Goal: Transaction & Acquisition: Purchase product/service

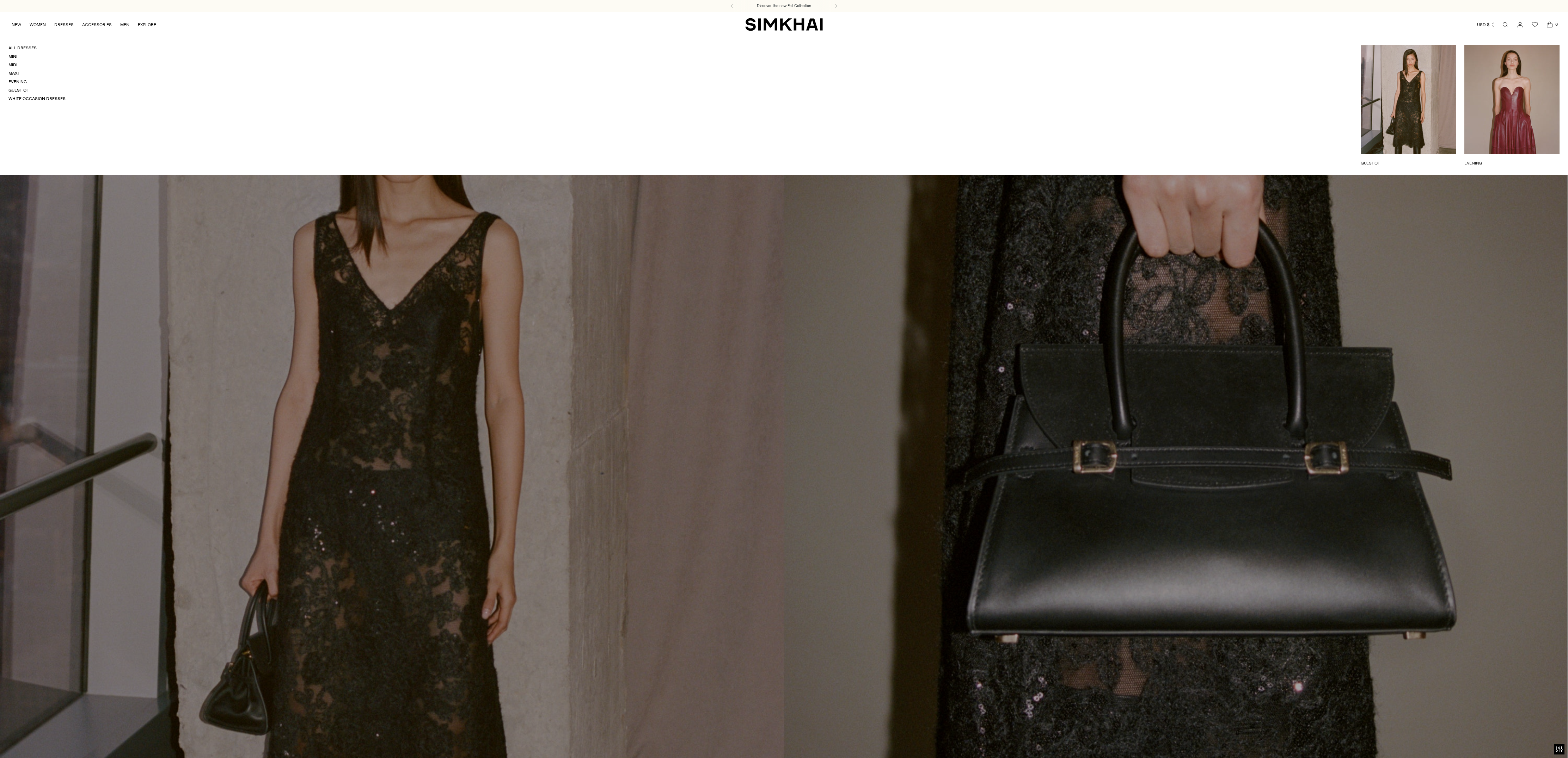
click at [74, 23] on link "DRESSES" at bounding box center [64, 24] width 19 height 15
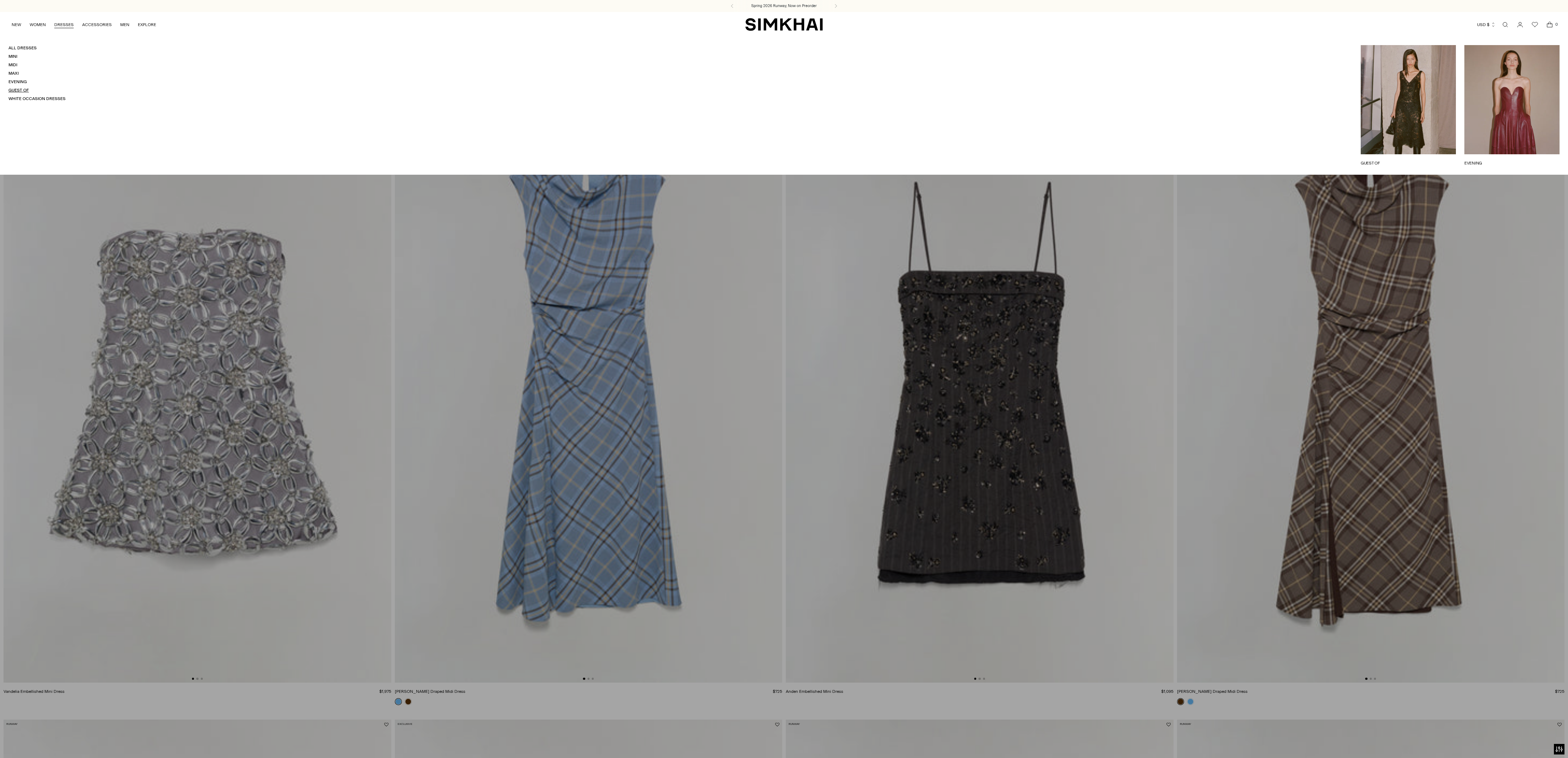
click at [29, 92] on link "Guest Of" at bounding box center [19, 90] width 21 height 5
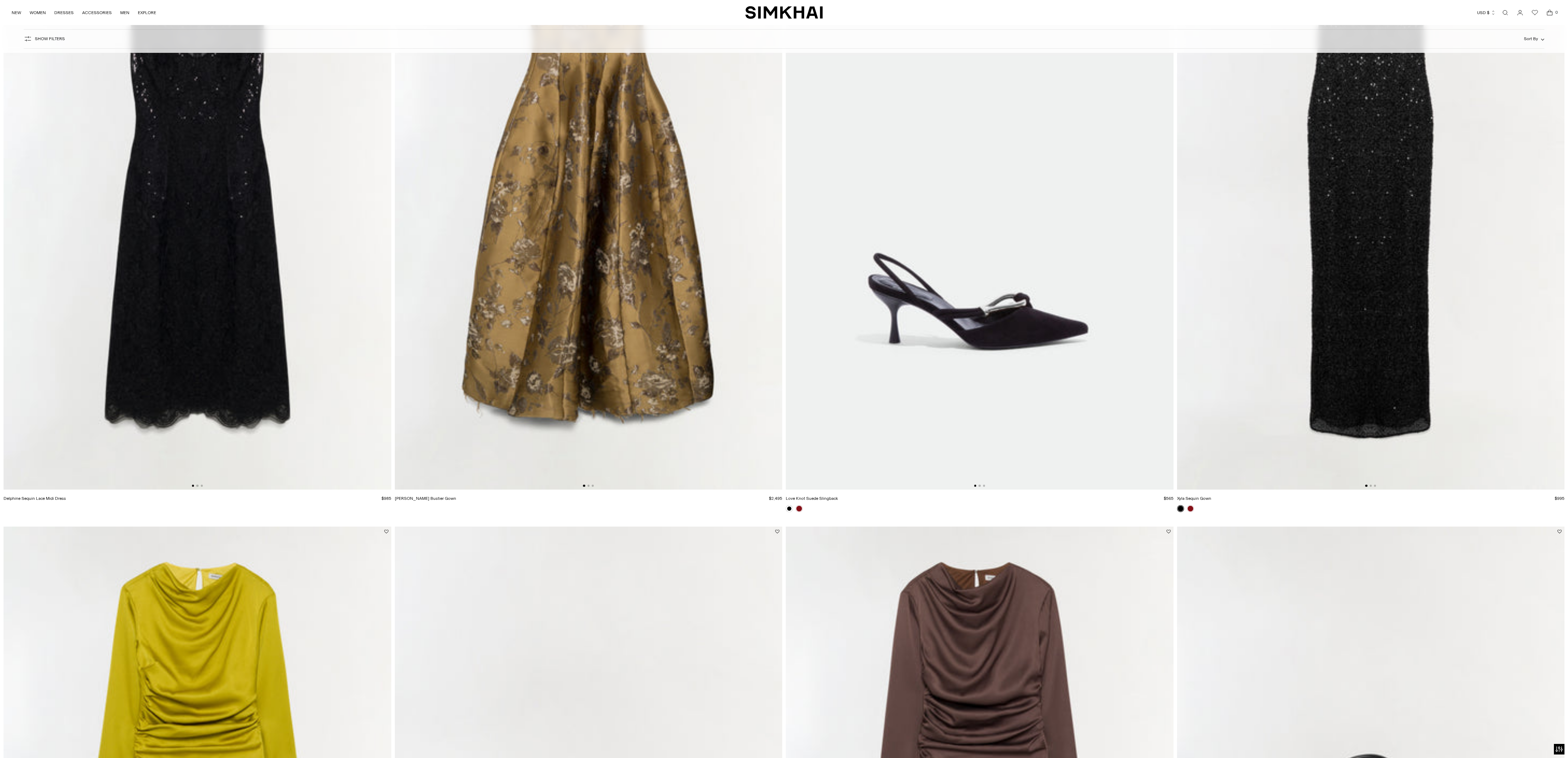
scroll to position [44, 0]
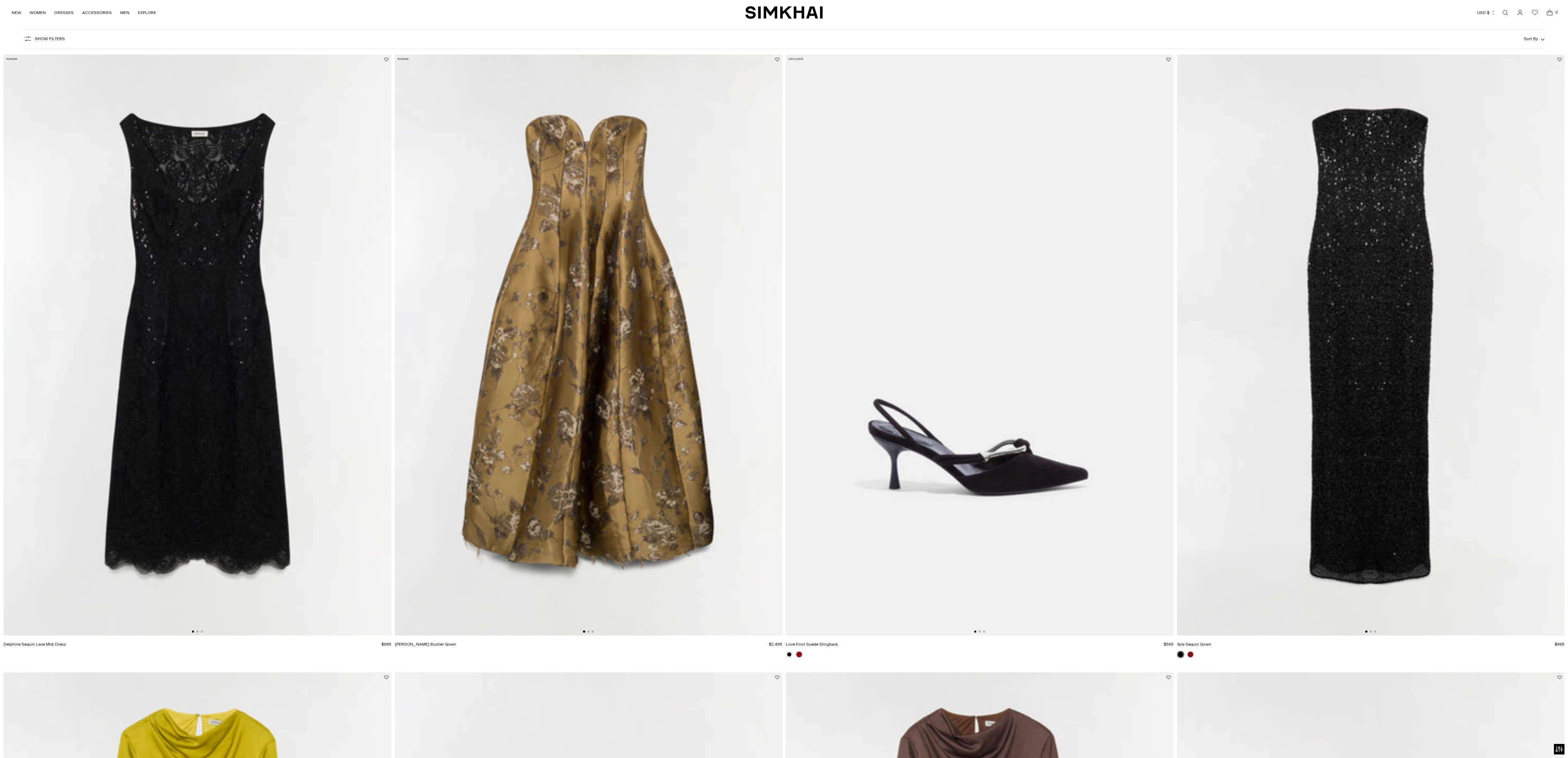
click at [252, 270] on img at bounding box center [197, 345] width 388 height 581
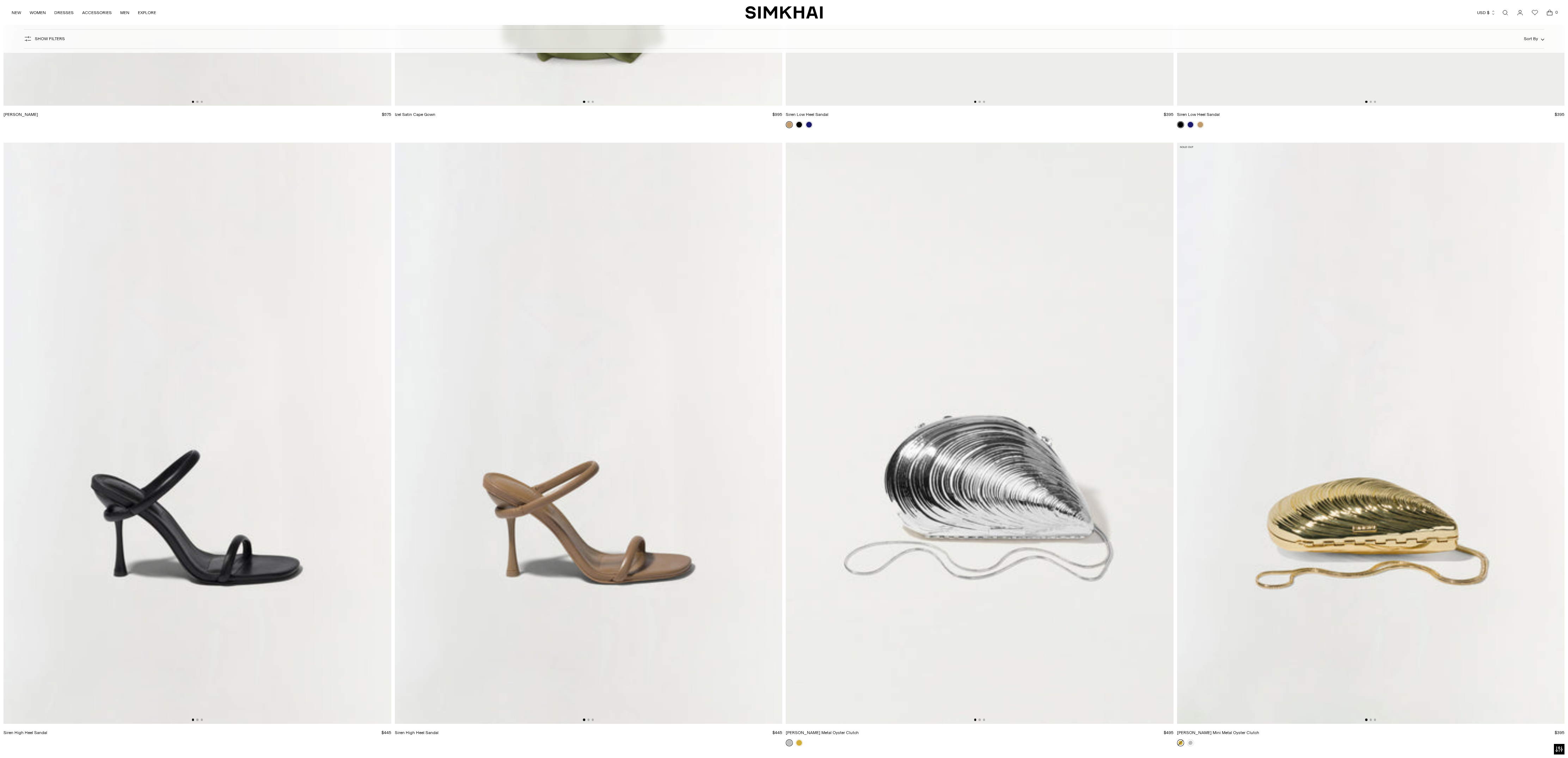
scroll to position [16053, 0]
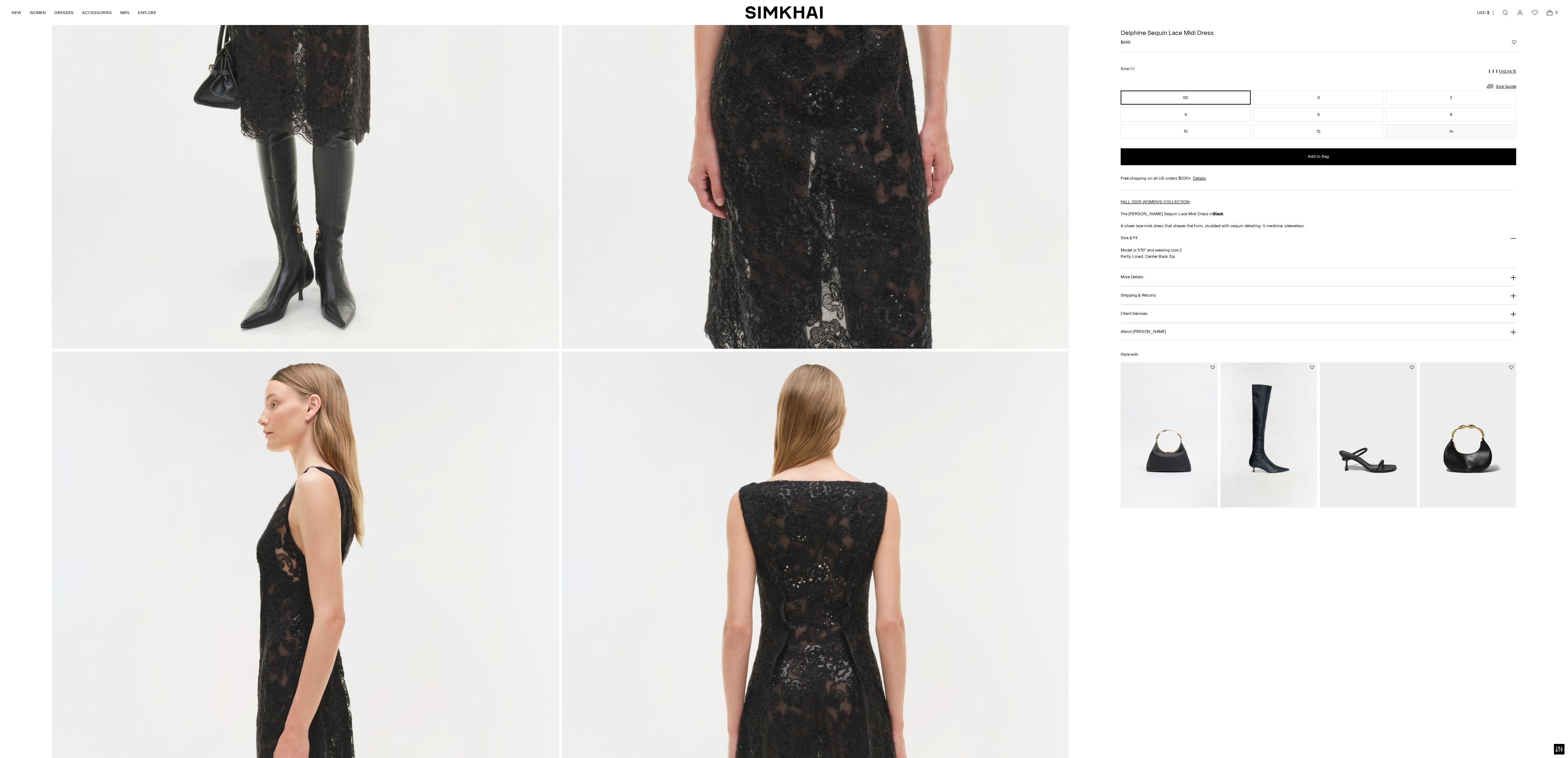
scroll to position [35, 0]
